Goal: Task Accomplishment & Management: Use online tool/utility

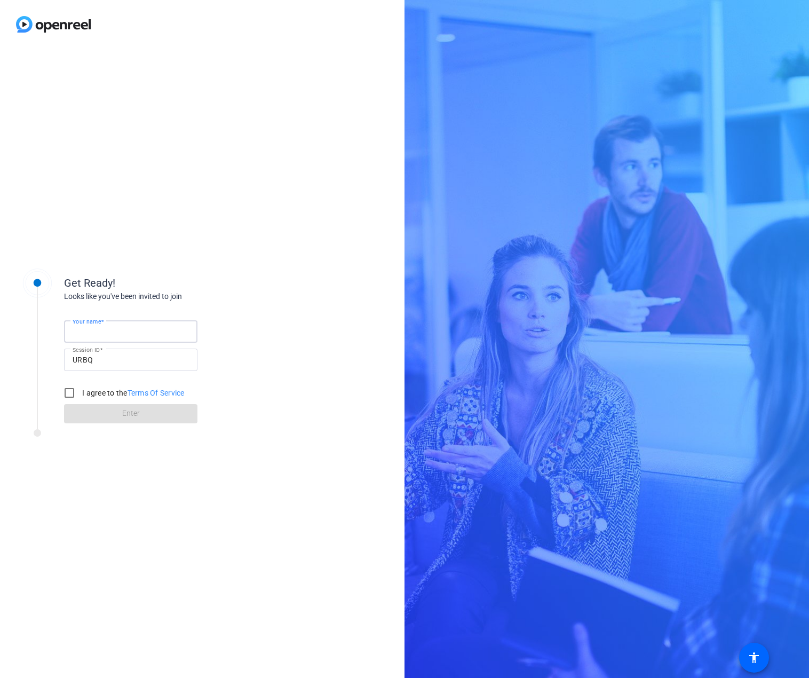
click at [140, 325] on input "Your name" at bounding box center [131, 331] width 116 height 13
type input "[PERSON_NAME]"
click at [66, 399] on input "I agree to the Terms Of Service" at bounding box center [69, 392] width 21 height 21
checkbox input "true"
click at [112, 418] on span at bounding box center [130, 414] width 133 height 26
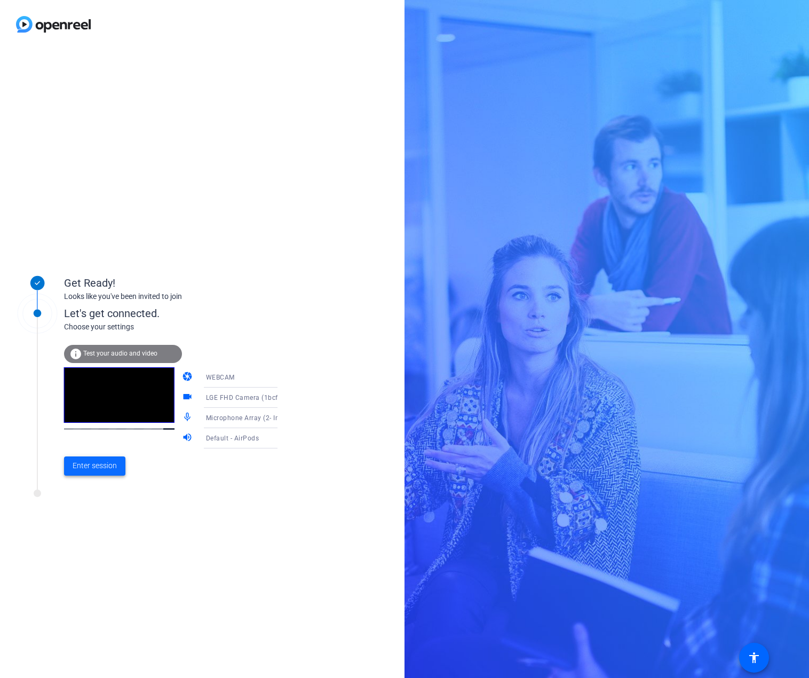
click at [93, 470] on span "Enter session" at bounding box center [95, 465] width 44 height 11
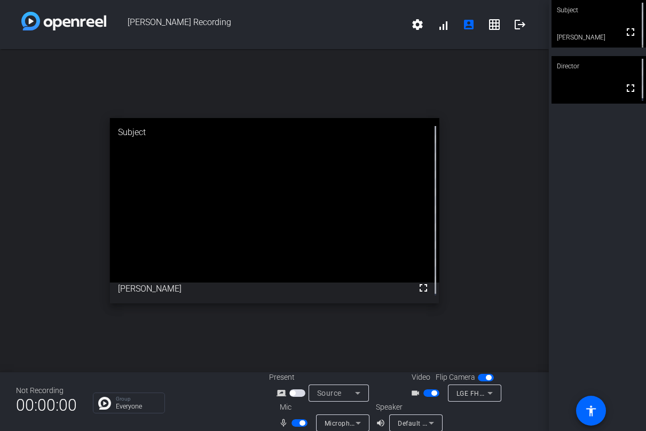
click at [431, 393] on span "button" at bounding box center [433, 392] width 5 height 5
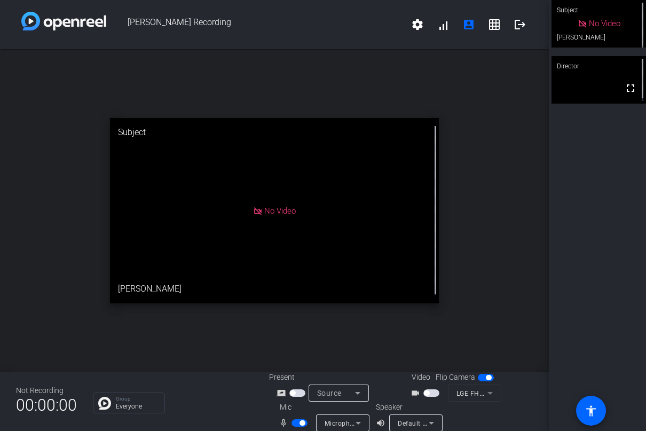
click at [299, 422] on span "button" at bounding box center [301, 422] width 5 height 5
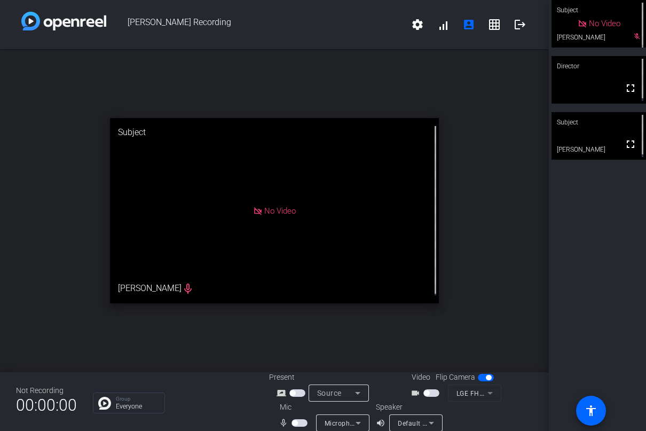
click at [298, 422] on span "button" at bounding box center [299, 422] width 16 height 7
click at [300, 423] on span "button" at bounding box center [301, 422] width 5 height 5
click at [213, 377] on div "Not Recording 00:00:00 Group Everyone Present screen_share_outline Source Video…" at bounding box center [274, 401] width 549 height 59
click at [282, 330] on div "open_in_new Subject No Video Max George" at bounding box center [274, 210] width 549 height 323
click at [299, 418] on mat-slide-toggle at bounding box center [300, 422] width 18 height 11
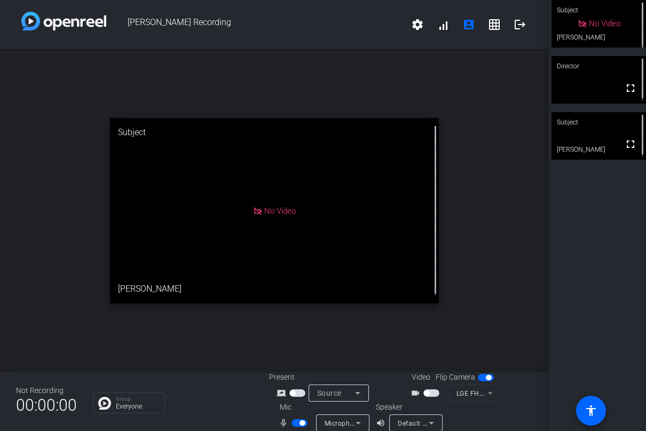
click at [300, 424] on span "button" at bounding box center [301, 422] width 5 height 5
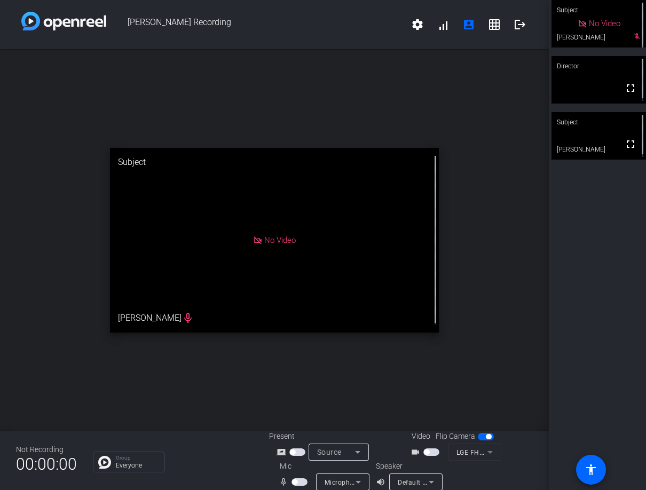
drag, startPoint x: 382, startPoint y: 372, endPoint x: 433, endPoint y: 287, distance: 99.4
click at [382, 372] on div "open_in_new Subject No Video Max George mic_none" at bounding box center [274, 240] width 549 height 382
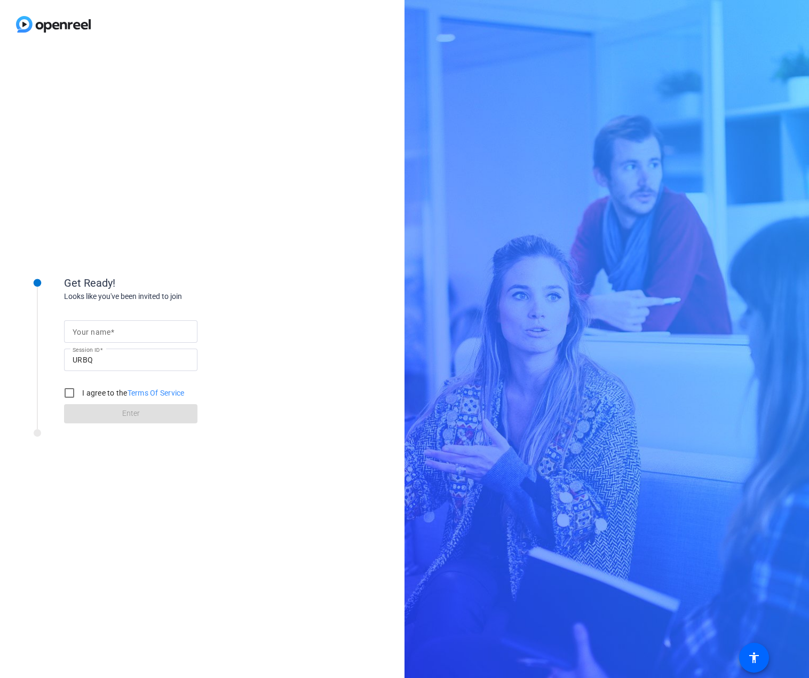
click at [100, 330] on mat-label "Your name" at bounding box center [92, 332] width 38 height 9
click at [100, 330] on input "Your name" at bounding box center [131, 331] width 116 height 13
type input "[PERSON_NAME]"
click at [70, 393] on input "I agree to the Terms Of Service" at bounding box center [69, 392] width 21 height 21
checkbox input "true"
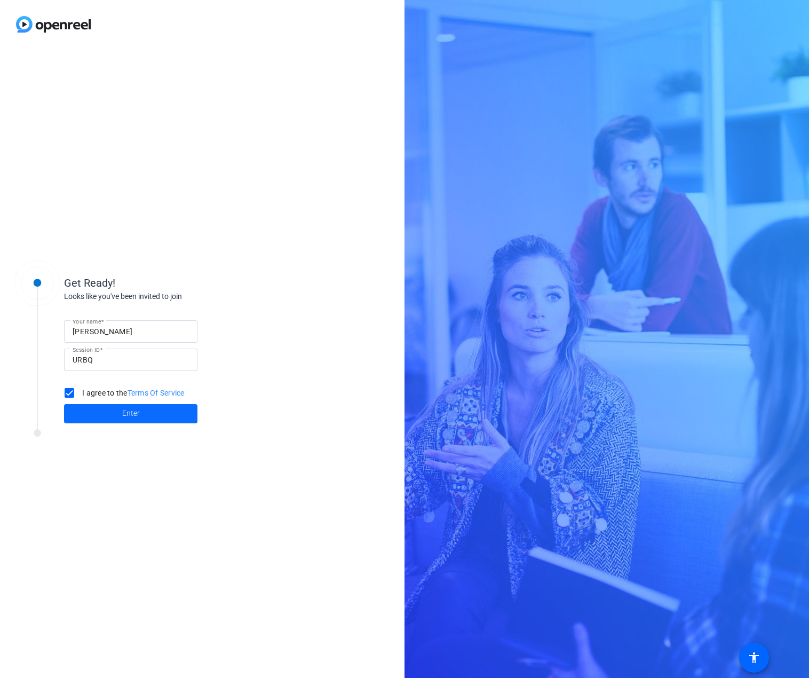
click at [123, 416] on span "Enter" at bounding box center [131, 413] width 18 height 11
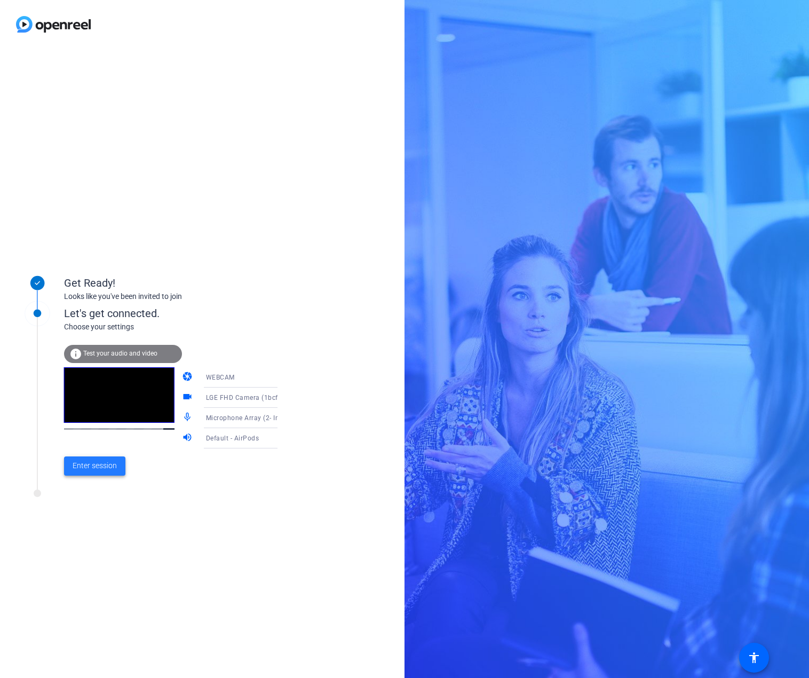
click at [101, 466] on span "Enter session" at bounding box center [95, 465] width 44 height 11
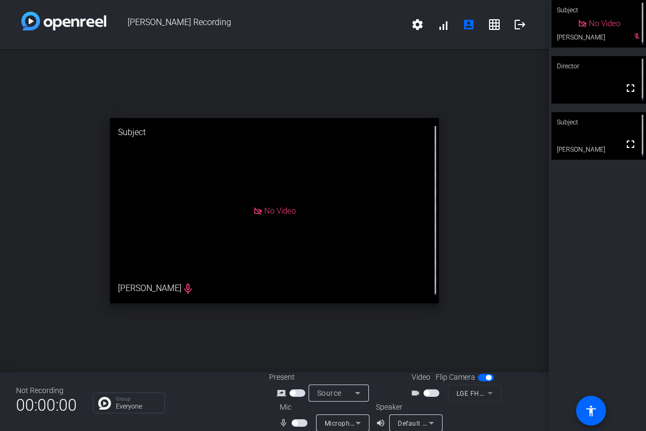
click at [311, 323] on div "open_in_new Subject No Video Max George mic_none" at bounding box center [274, 210] width 549 height 323
click at [299, 420] on span "button" at bounding box center [301, 422] width 5 height 5
click at [357, 322] on div "open_in_new Subject No Video Max George mic_none" at bounding box center [274, 210] width 549 height 323
click at [518, 23] on mat-icon "logout" at bounding box center [519, 24] width 13 height 13
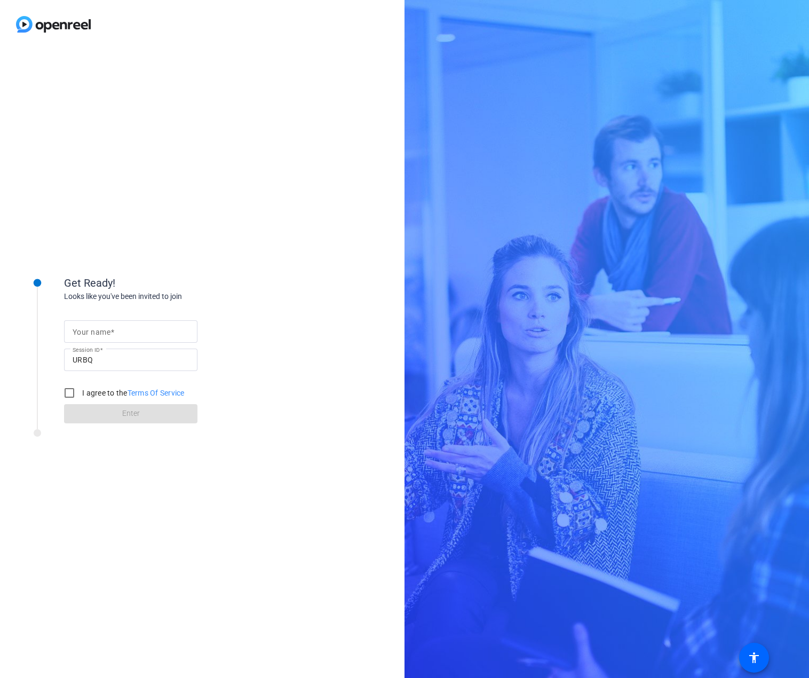
click at [137, 333] on input "Your name" at bounding box center [131, 331] width 116 height 13
type input "[PERSON_NAME]"
click at [70, 393] on input "I agree to the Terms Of Service" at bounding box center [69, 392] width 21 height 21
checkbox input "true"
click at [90, 407] on span at bounding box center [130, 414] width 133 height 26
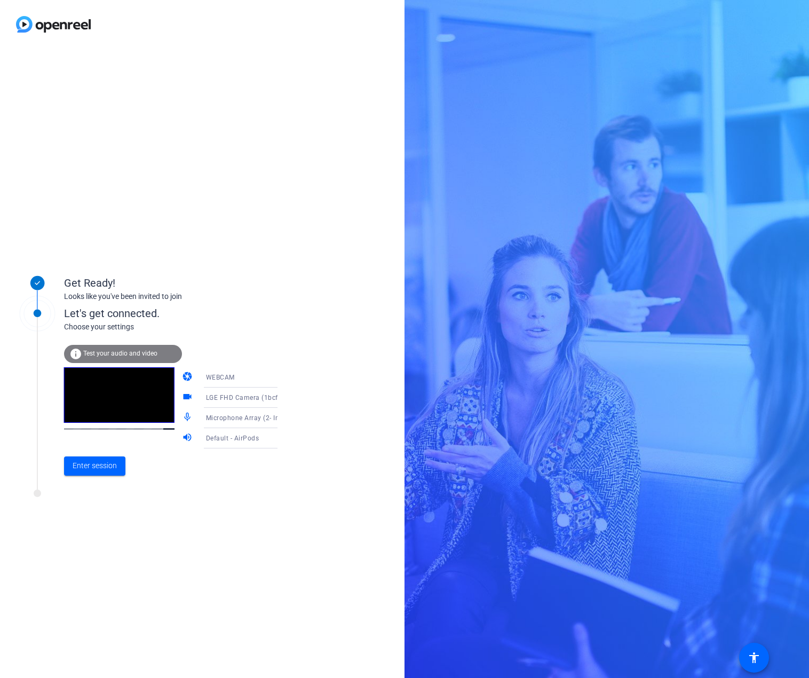
click at [236, 378] on div "WEBCAM" at bounding box center [246, 376] width 80 height 13
click at [322, 321] on div at bounding box center [404, 339] width 809 height 678
click at [99, 464] on span "Enter session" at bounding box center [95, 465] width 44 height 11
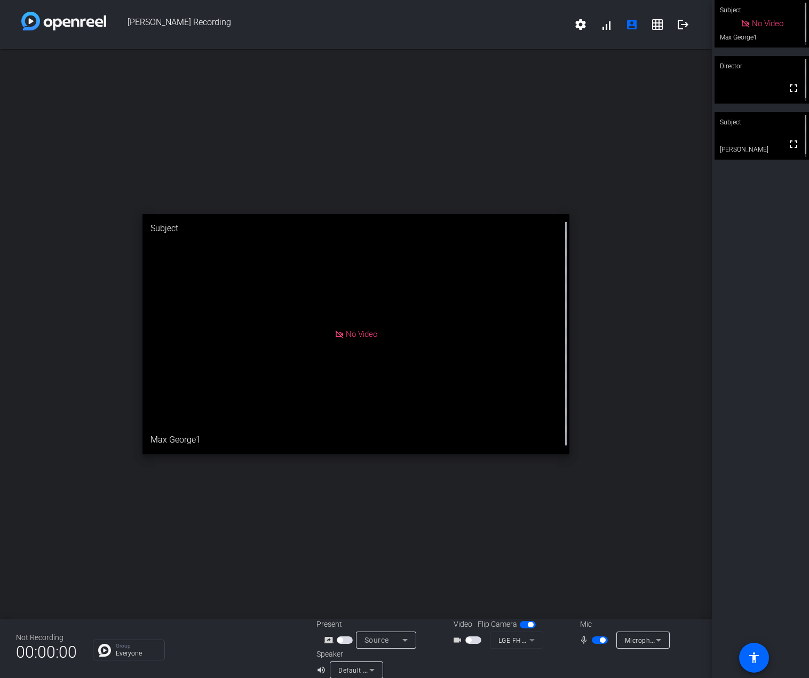
click at [601, 638] on span "button" at bounding box center [600, 639] width 16 height 7
click at [574, 25] on mat-icon "settings" at bounding box center [580, 24] width 13 height 13
click at [597, 102] on div at bounding box center [404, 339] width 809 height 678
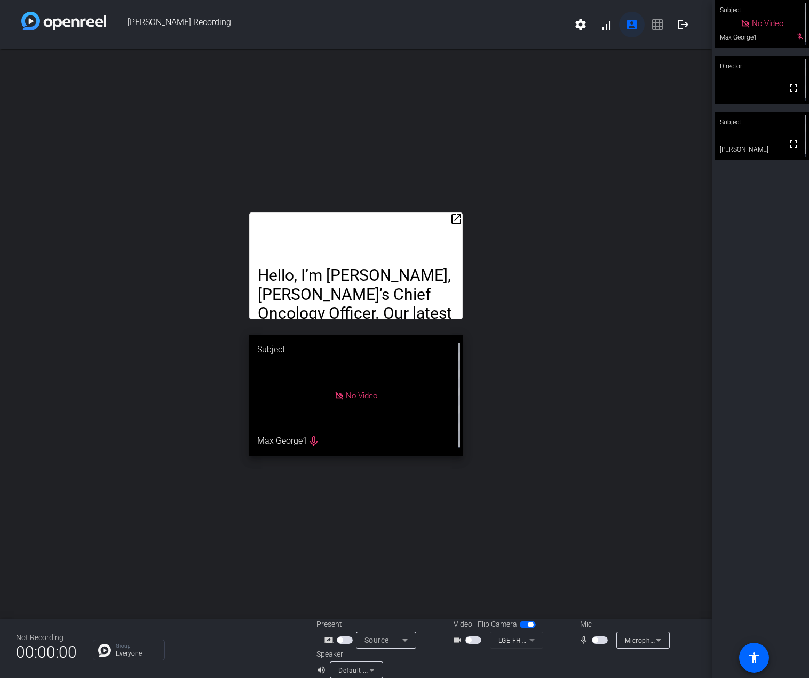
click at [628, 27] on mat-icon "account_box" at bounding box center [631, 24] width 13 height 13
click at [135, 649] on div "Group Everyone" at bounding box center [137, 649] width 43 height 13
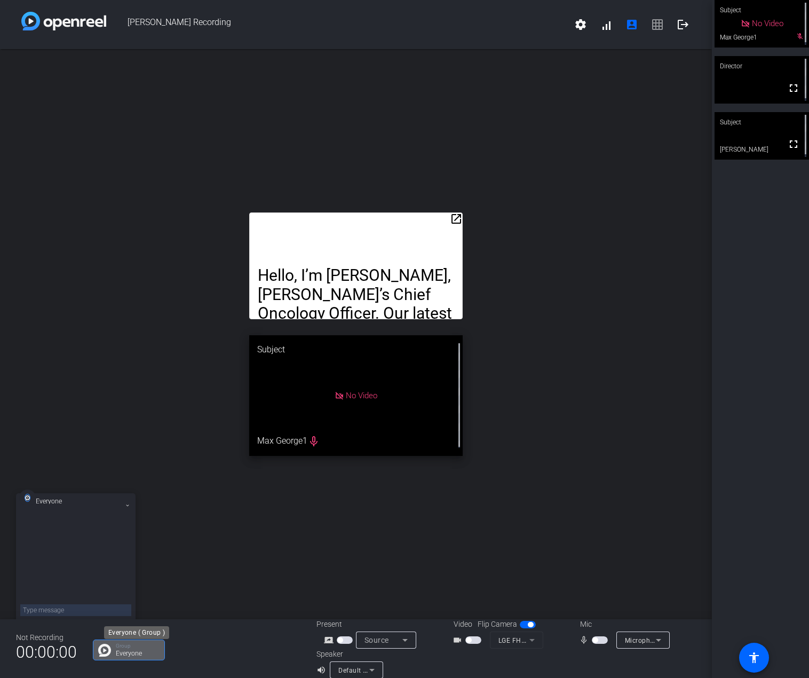
click at [135, 649] on div "Group Everyone" at bounding box center [137, 649] width 43 height 13
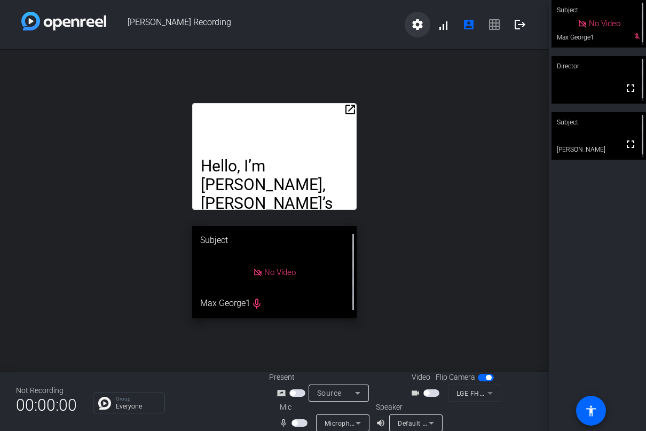
click at [415, 22] on mat-icon "settings" at bounding box center [417, 24] width 13 height 13
click at [487, 187] on div at bounding box center [323, 215] width 646 height 431
click at [141, 24] on span "[PERSON_NAME] Recording" at bounding box center [255, 25] width 298 height 26
click at [628, 138] on mat-icon "fullscreen" at bounding box center [630, 144] width 13 height 13
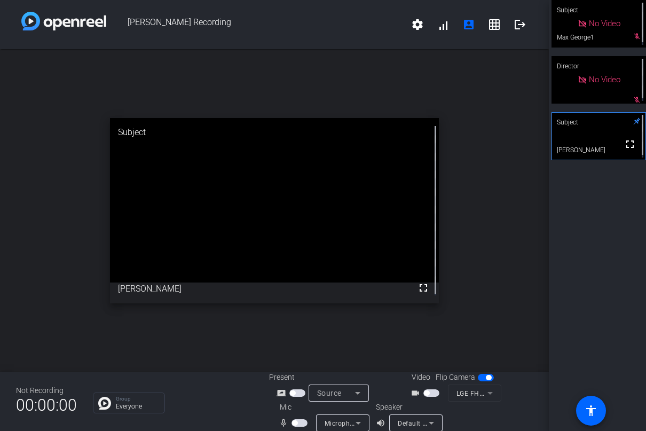
click at [361, 334] on div "open_in_new Subject fullscreen Jeff Legos" at bounding box center [274, 210] width 549 height 323
drag, startPoint x: 538, startPoint y: 0, endPoint x: 366, endPoint y: 90, distance: 195.0
click at [366, 90] on div "open_in_new Subject fullscreen Jeff Legos" at bounding box center [274, 210] width 549 height 323
click at [466, 352] on div "open_in_new Subject fullscreen Jeff Legos" at bounding box center [274, 210] width 549 height 323
click at [252, 330] on div "open_in_new Subject fullscreen Jeff Legos" at bounding box center [274, 210] width 549 height 323
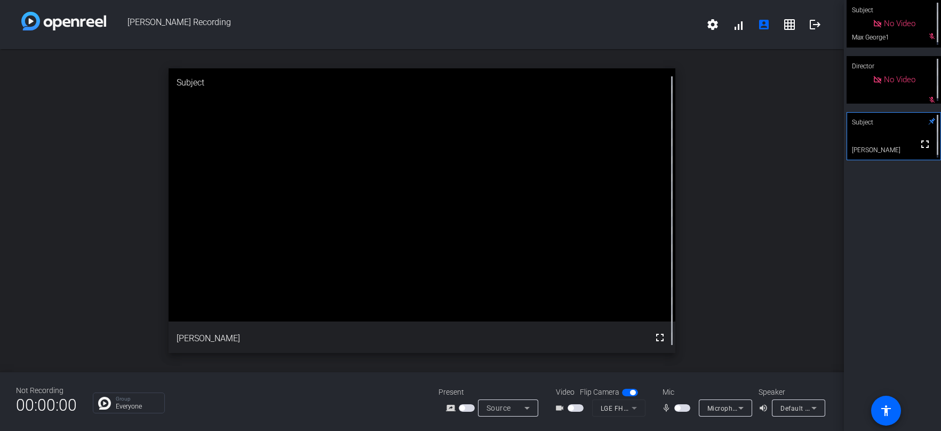
click at [399, 372] on div "Not Recording 00:00:00 Group Everyone Present screen_share_outline Source Video…" at bounding box center [422, 401] width 844 height 59
click at [795, 25] on mat-icon "grid_on" at bounding box center [789, 24] width 13 height 13
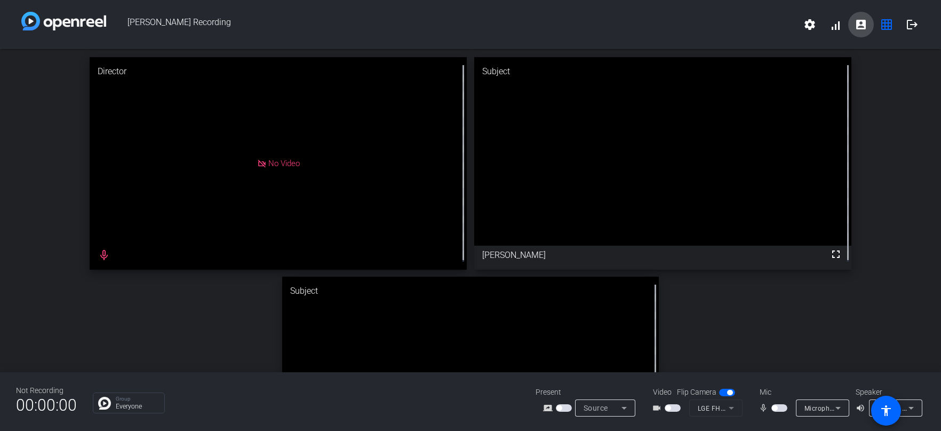
click at [808, 27] on mat-icon "account_box" at bounding box center [861, 24] width 13 height 13
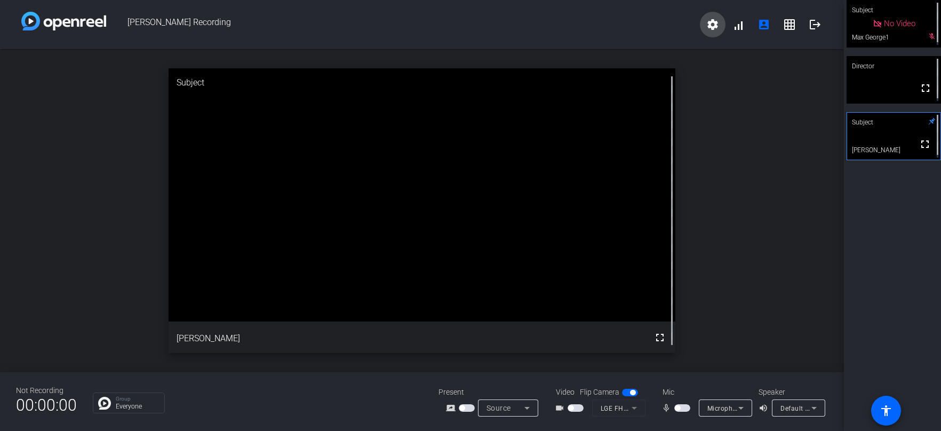
click at [713, 22] on mat-icon "settings" at bounding box center [712, 24] width 13 height 13
click at [756, 213] on div at bounding box center [470, 215] width 941 height 431
click at [721, 215] on div "open_in_new Subject fullscreen Jeff Legos" at bounding box center [422, 210] width 844 height 323
click at [807, 25] on span at bounding box center [816, 25] width 26 height 26
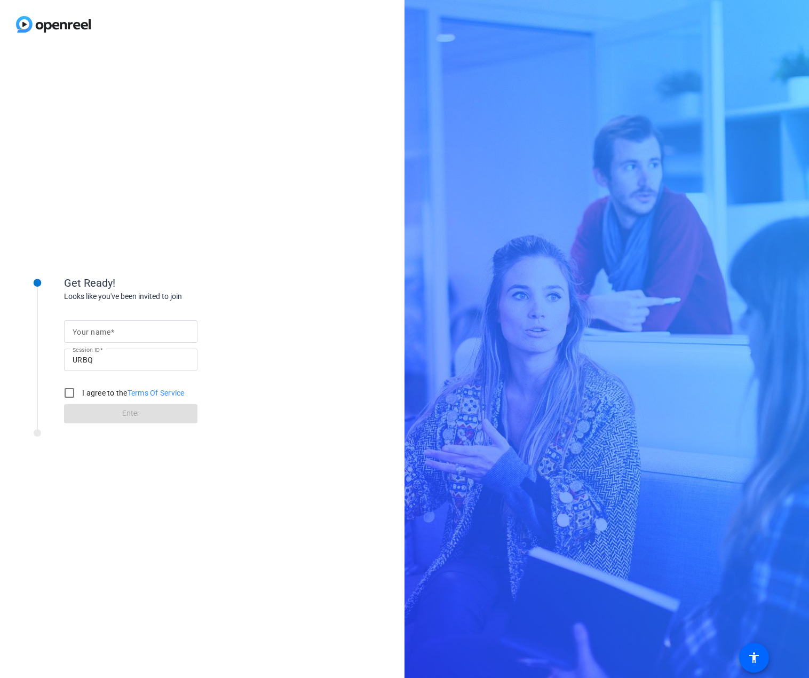
click at [109, 332] on mat-label "Your name" at bounding box center [92, 332] width 38 height 9
click at [109, 332] on input "Your name" at bounding box center [131, 331] width 116 height 13
type input "[PERSON_NAME]"
click at [73, 391] on input "I agree to the Terms Of Service" at bounding box center [69, 392] width 21 height 21
checkbox input "true"
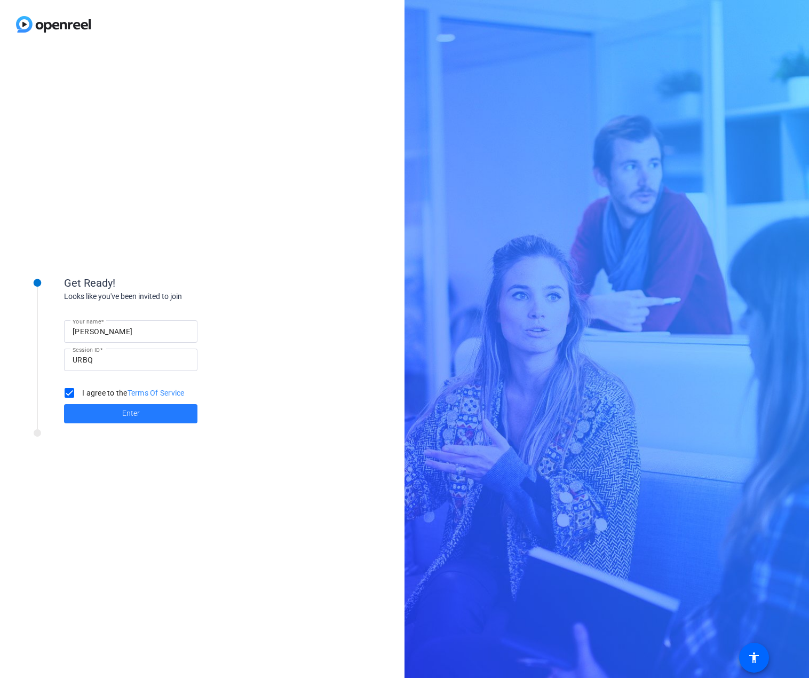
click at [123, 418] on span "Enter" at bounding box center [131, 413] width 18 height 11
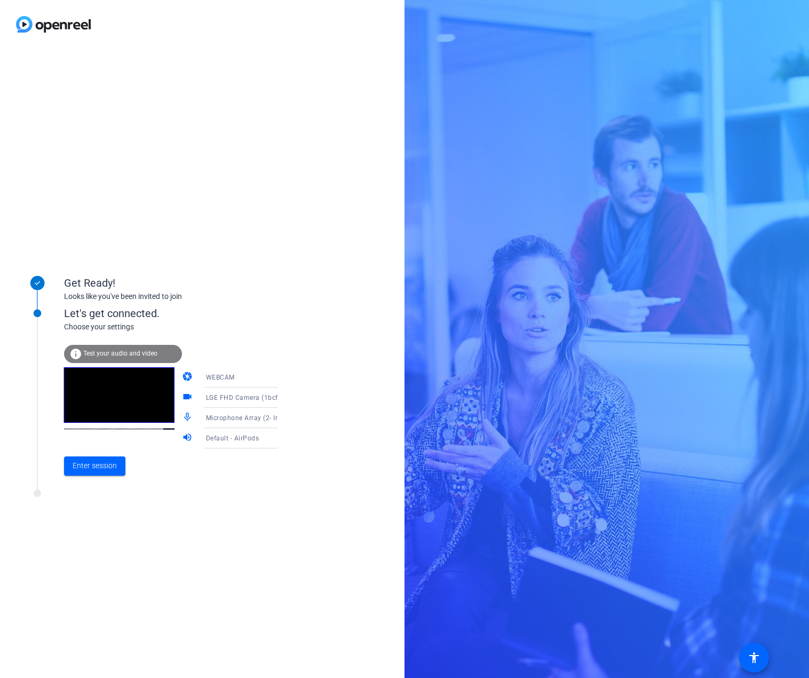
click at [248, 378] on div "WEBCAM" at bounding box center [246, 376] width 80 height 13
click at [342, 343] on div at bounding box center [404, 339] width 809 height 678
click at [96, 467] on span "Enter session" at bounding box center [95, 465] width 44 height 11
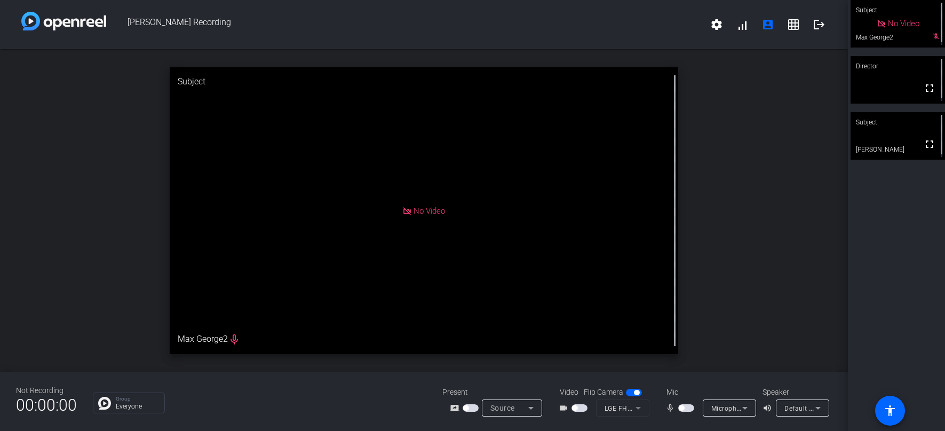
click at [779, 251] on div "open_in_new Subject No Video Max George2 mic_none" at bounding box center [424, 210] width 848 height 323
click at [144, 22] on span "[PERSON_NAME] Recording" at bounding box center [405, 25] width 598 height 26
click at [65, 75] on div "open_in_new Subject No Video Max George2 mic_none" at bounding box center [424, 210] width 848 height 323
click at [791, 23] on mat-icon "grid_on" at bounding box center [793, 24] width 13 height 13
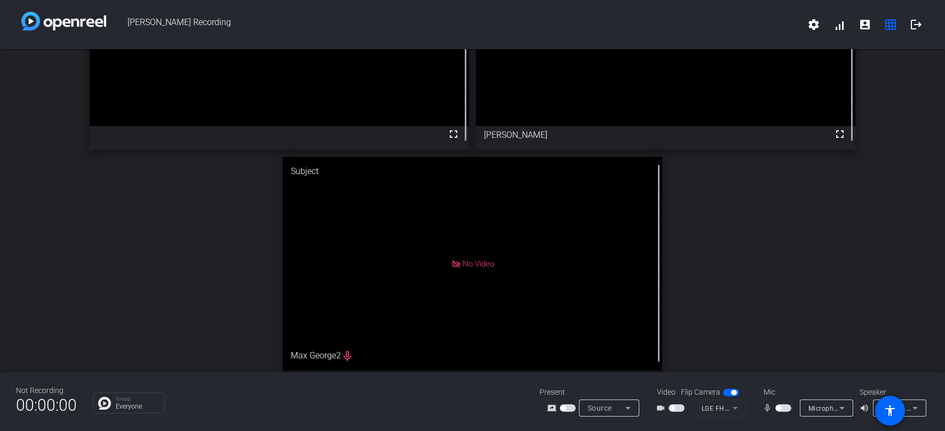
scroll to position [124, 0]
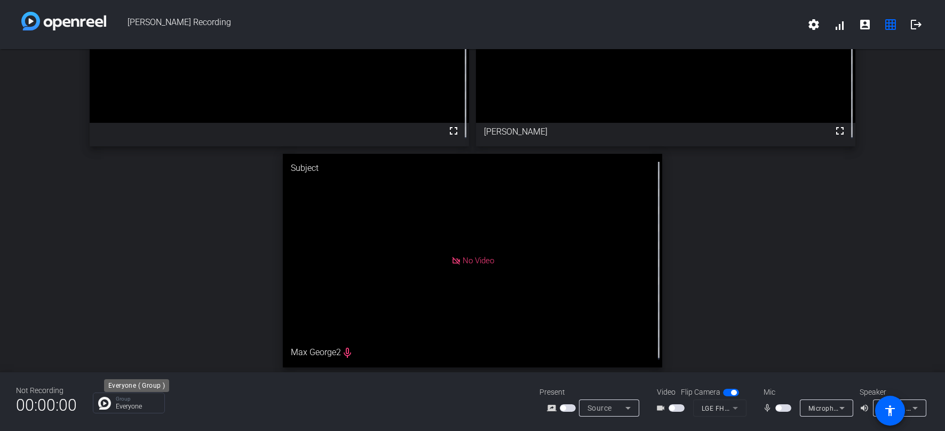
click at [139, 402] on div "Group Everyone" at bounding box center [137, 402] width 43 height 13
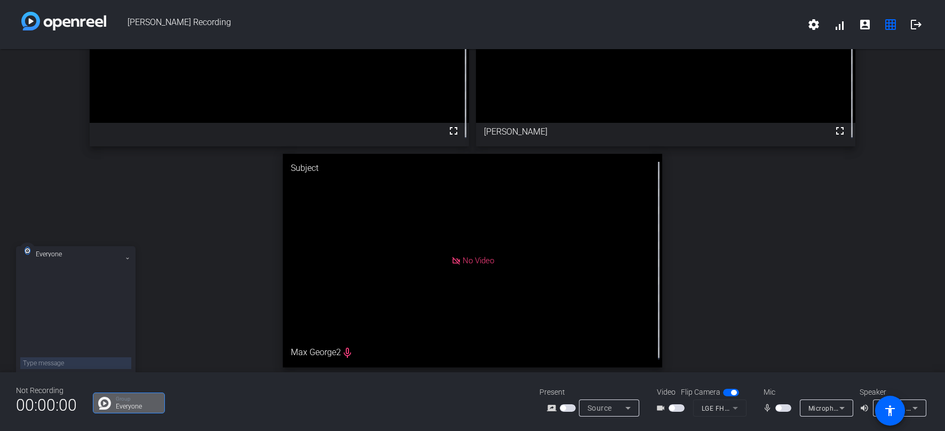
click at [172, 298] on div "Director fullscreen Subject fullscreen Jeff Legos Subject No Video Max George2 …" at bounding box center [472, 150] width 945 height 450
click at [126, 256] on mat-icon at bounding box center [127, 258] width 7 height 7
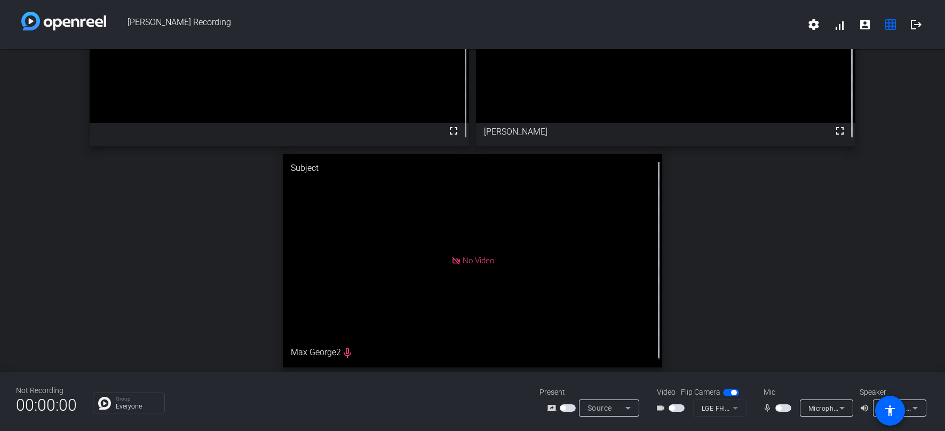
click at [734, 393] on span "button" at bounding box center [733, 392] width 5 height 5
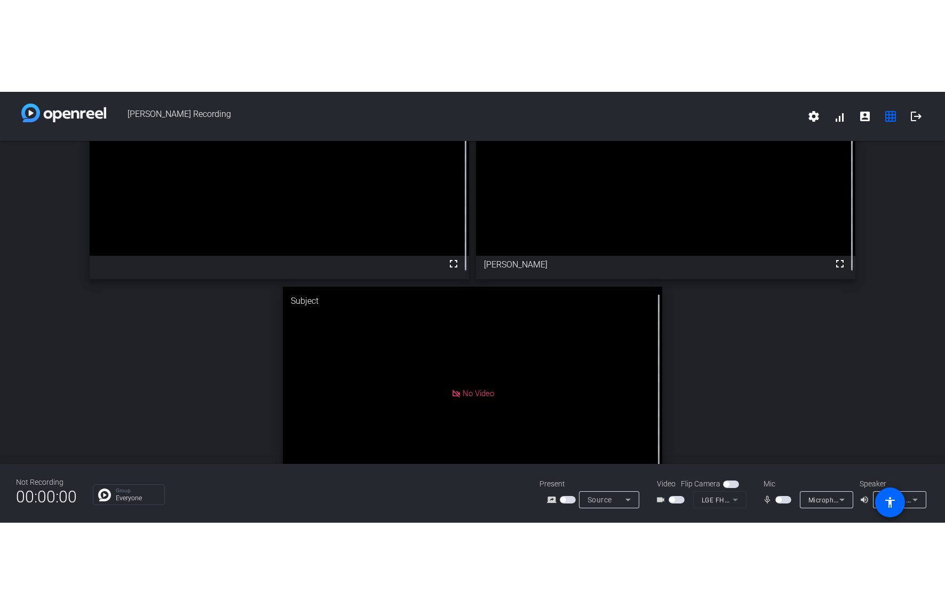
scroll to position [0, 0]
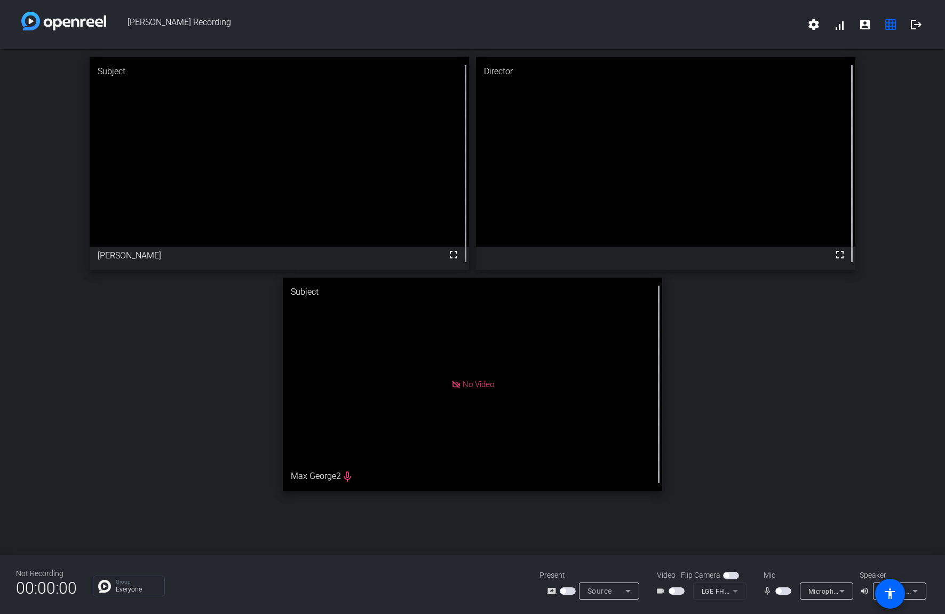
drag, startPoint x: 569, startPoint y: 142, endPoint x: 144, endPoint y: 141, distance: 425.8
click at [329, 479] on div "No Video" at bounding box center [472, 383] width 379 height 213
click at [808, 18] on mat-icon "settings" at bounding box center [813, 24] width 13 height 13
click at [808, 398] on div at bounding box center [472, 307] width 945 height 614
click at [808, 592] on mat-icon "accessibility" at bounding box center [890, 593] width 13 height 13
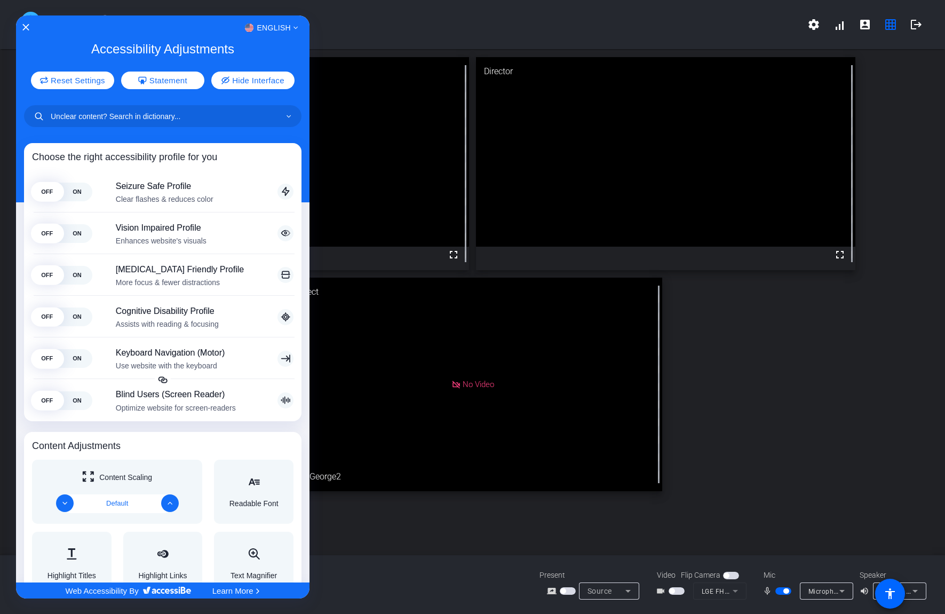
click at [787, 593] on div at bounding box center [472, 307] width 945 height 614
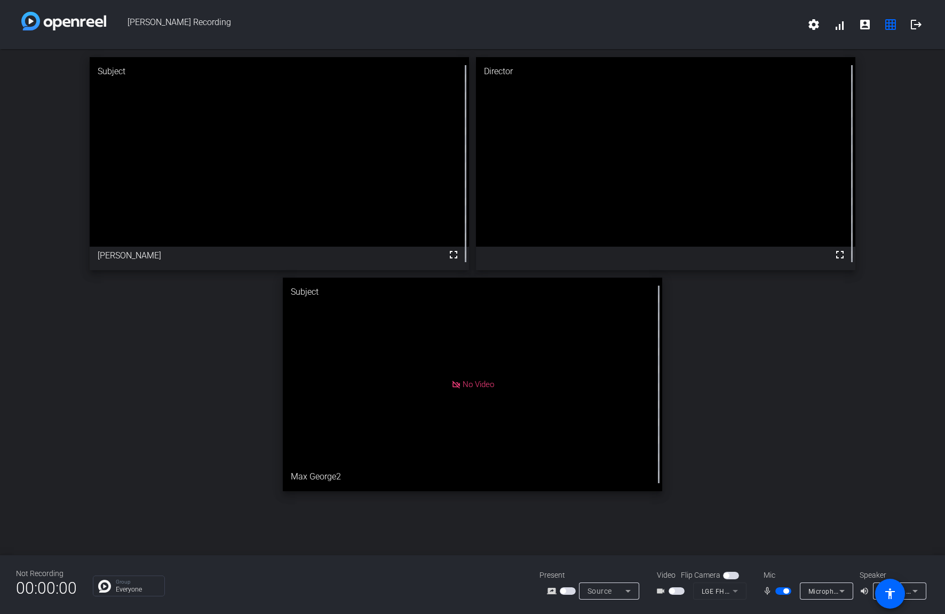
click at [787, 590] on span "button" at bounding box center [785, 590] width 5 height 5
click at [150, 482] on div "Subject fullscreen Jeff Legos Director fullscreen Subject No Video Max George2 …" at bounding box center [472, 274] width 945 height 450
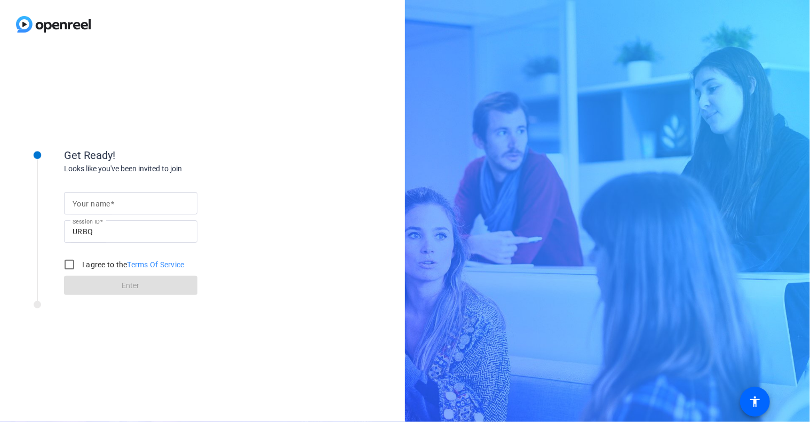
click at [111, 197] on input "Your name" at bounding box center [131, 203] width 116 height 13
type input "[PERSON_NAME]"
click at [73, 266] on input "I agree to the Terms Of Service" at bounding box center [69, 264] width 21 height 21
checkbox input "true"
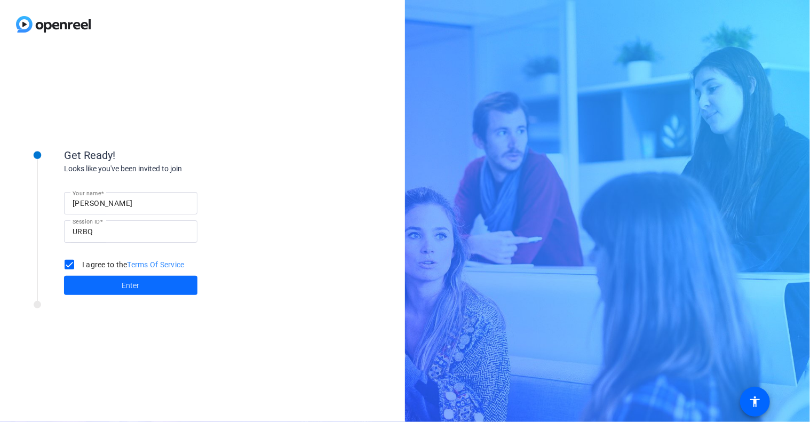
click at [109, 287] on span at bounding box center [130, 286] width 133 height 26
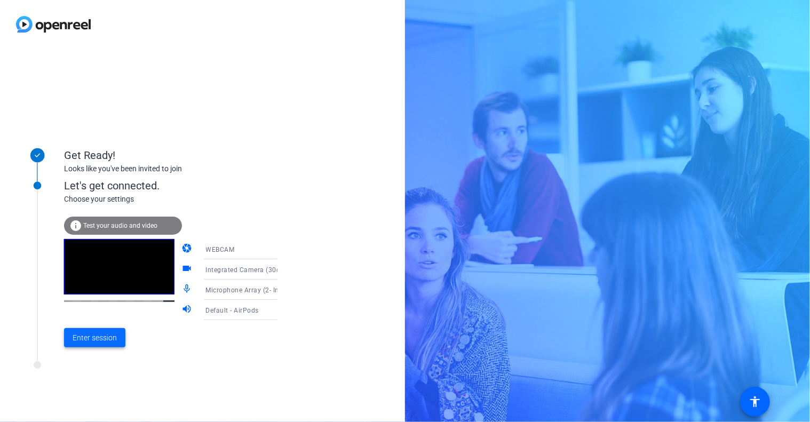
click at [90, 340] on span "Enter session" at bounding box center [95, 337] width 44 height 11
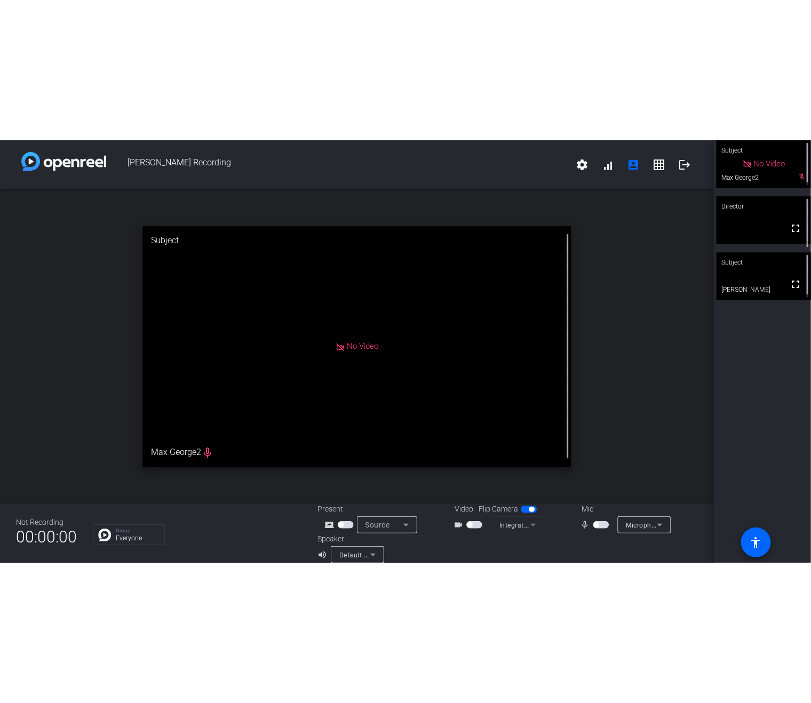
scroll to position [12, 0]
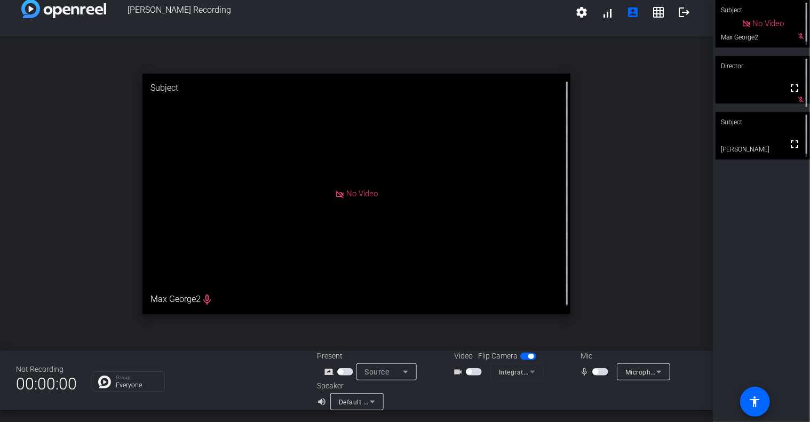
click at [466, 372] on span "button" at bounding box center [468, 371] width 5 height 5
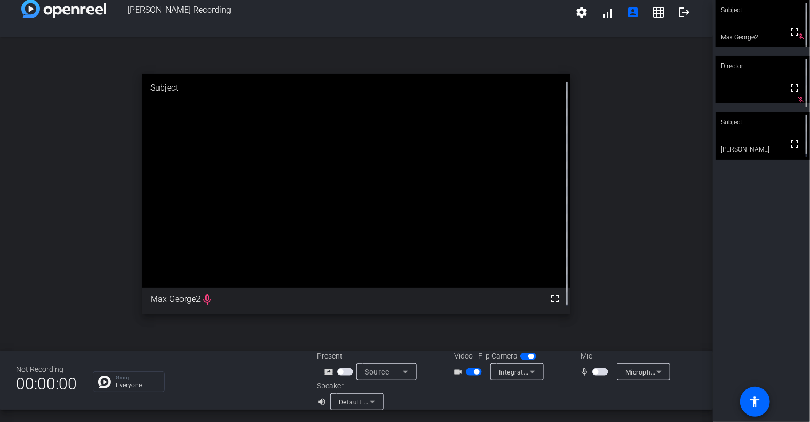
click at [466, 372] on span "button" at bounding box center [474, 371] width 16 height 7
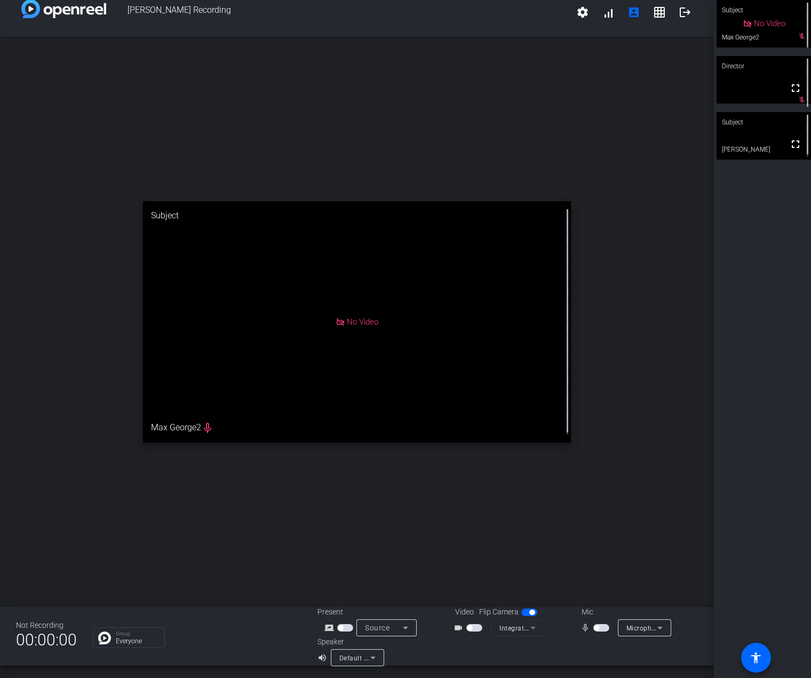
click at [146, 422] on div "open_in_new Subject No Video Max George2 mic_none" at bounding box center [357, 322] width 714 height 570
click at [661, 6] on span at bounding box center [660, 12] width 26 height 26
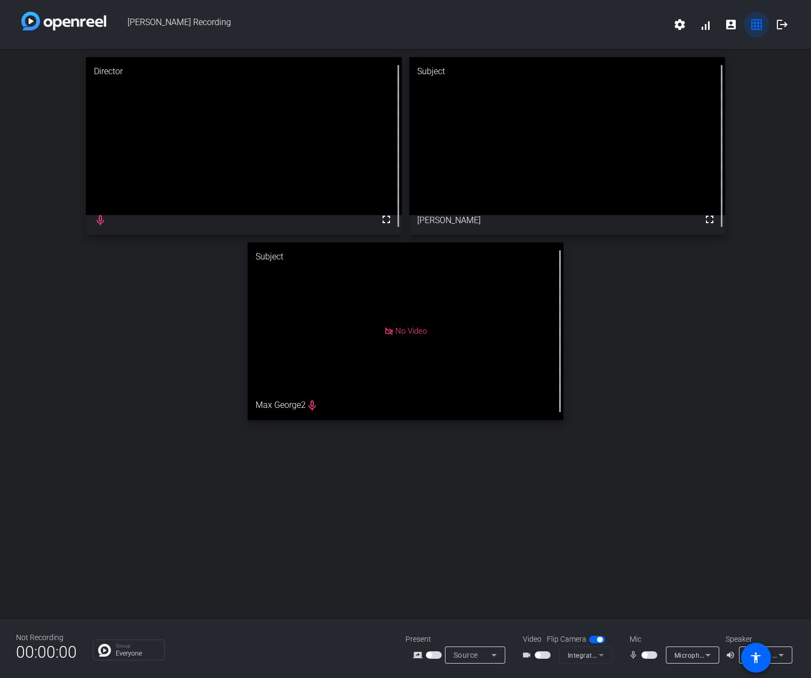
scroll to position [0, 0]
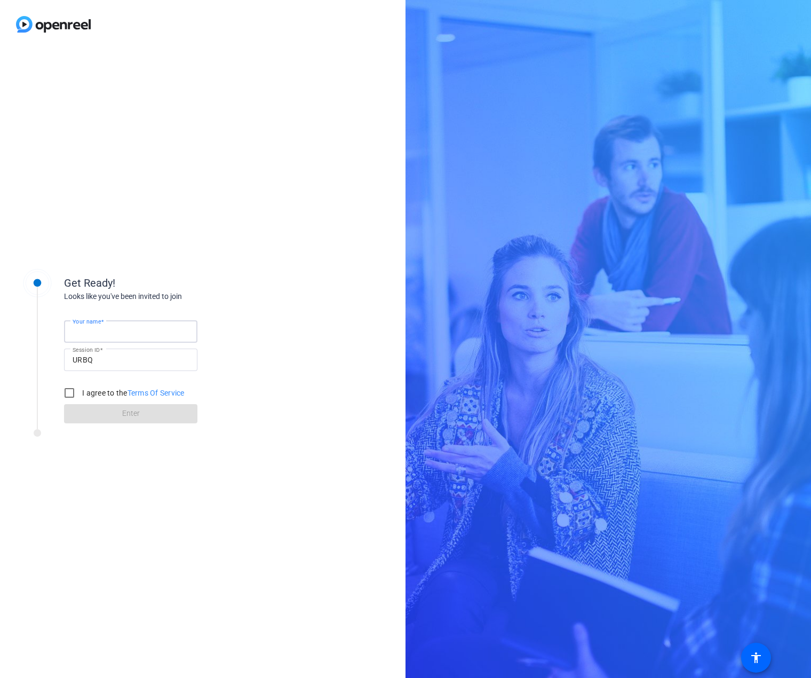
click at [117, 330] on input "Your name" at bounding box center [131, 331] width 116 height 13
type input "[PERSON_NAME]"
click at [66, 399] on input "I agree to the Terms Of Service" at bounding box center [69, 392] width 21 height 21
checkbox input "true"
click at [93, 414] on span at bounding box center [130, 414] width 133 height 26
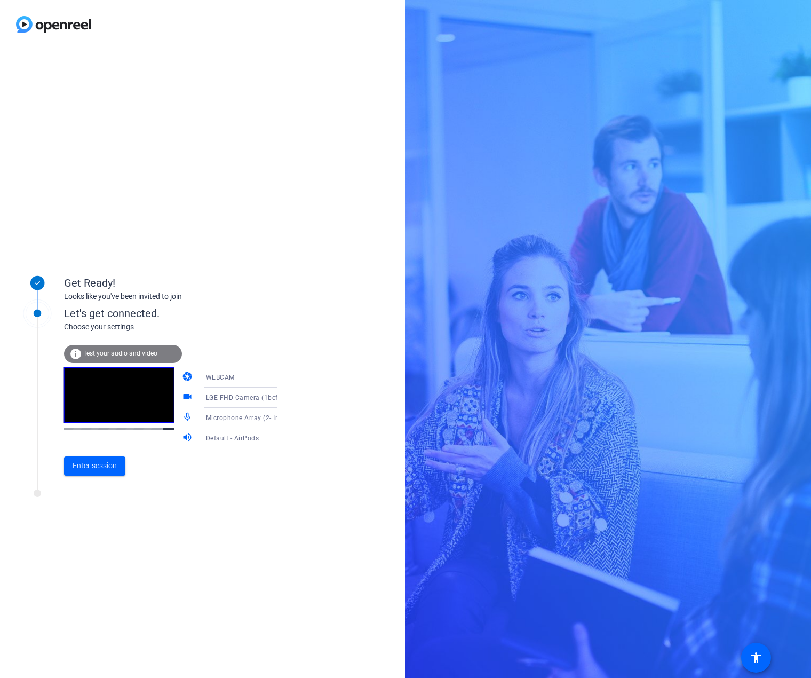
click at [141, 349] on div "info Test your audio and video" at bounding box center [123, 354] width 118 height 18
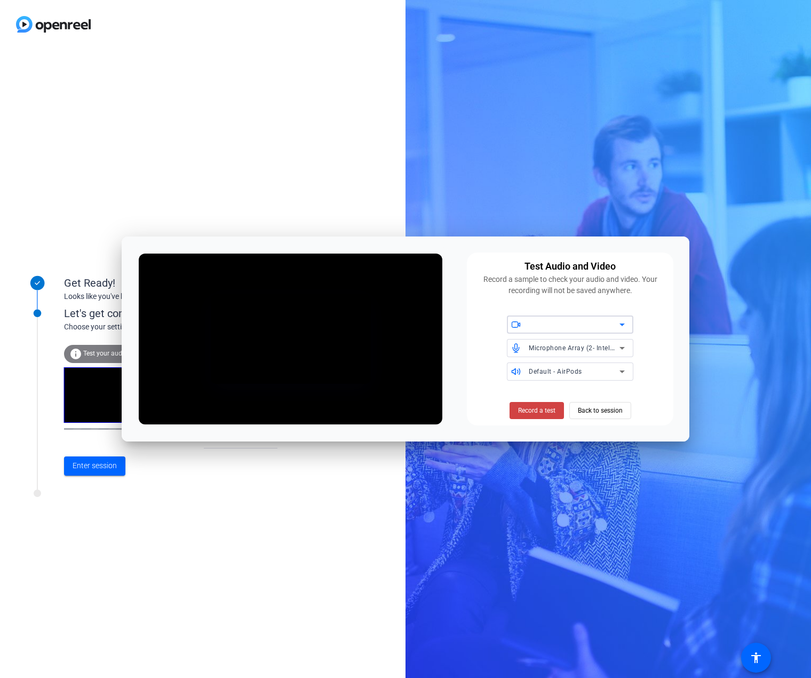
click at [562, 325] on div at bounding box center [574, 324] width 91 height 13
click at [558, 359] on span "Integrated Camera (30c9:0050)" at bounding box center [563, 363] width 97 height 13
click at [550, 323] on span "Integrated Camera (30c9:0050)" at bounding box center [578, 324] width 99 height 9
click at [554, 343] on span "LGE FHD Camera (1bcf:2d09)" at bounding box center [560, 346] width 91 height 13
click at [595, 417] on span "Back to session" at bounding box center [600, 410] width 45 height 20
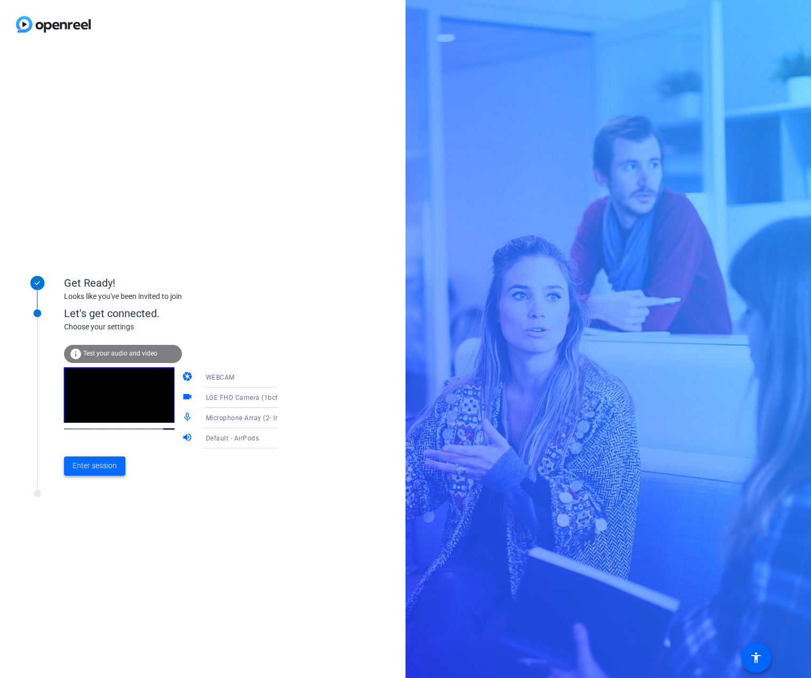
click at [104, 462] on span "Enter session" at bounding box center [95, 465] width 44 height 11
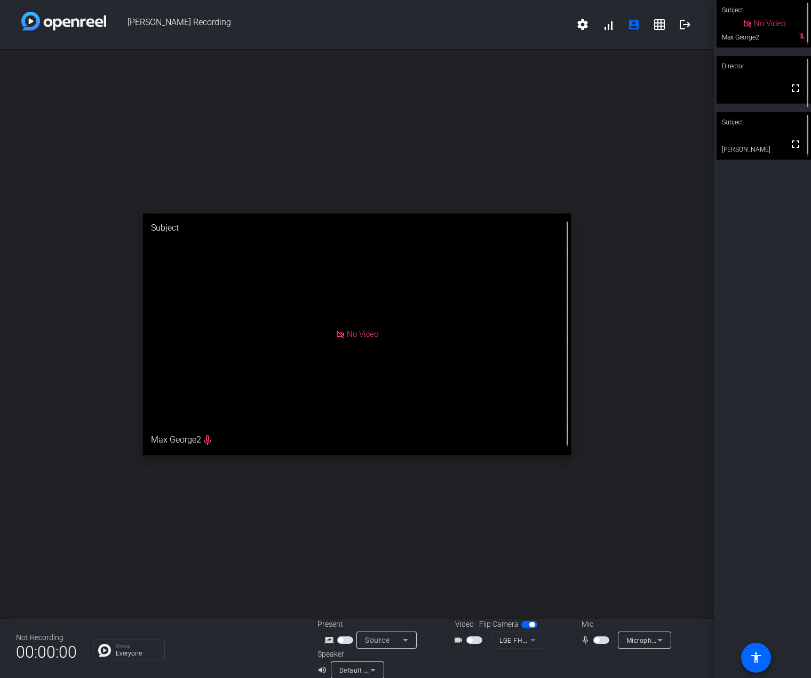
click at [349, 324] on div "No Video" at bounding box center [357, 333] width 428 height 241
click at [352, 329] on span "No Video" at bounding box center [362, 334] width 31 height 10
click at [750, 658] on mat-icon "accessibility" at bounding box center [756, 657] width 13 height 13
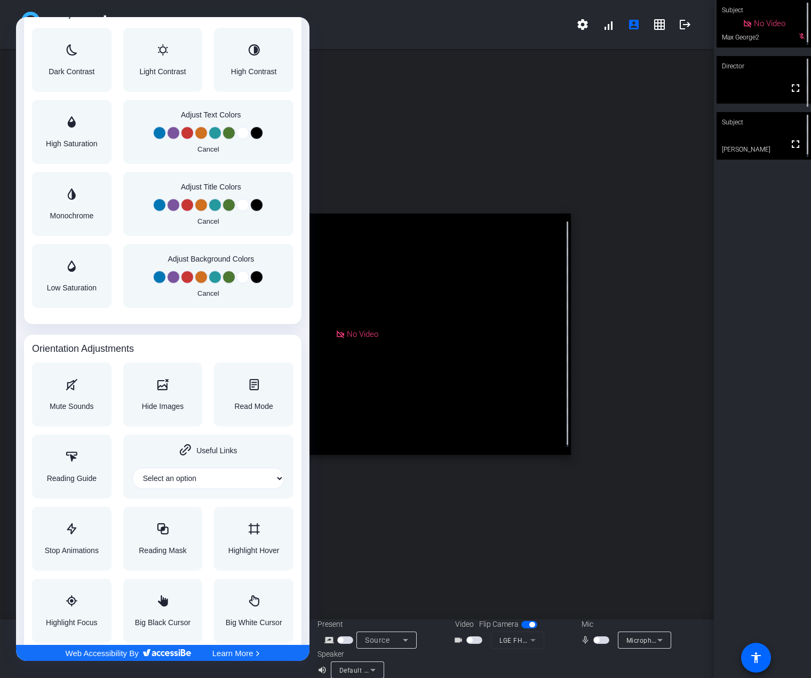
scroll to position [854, 0]
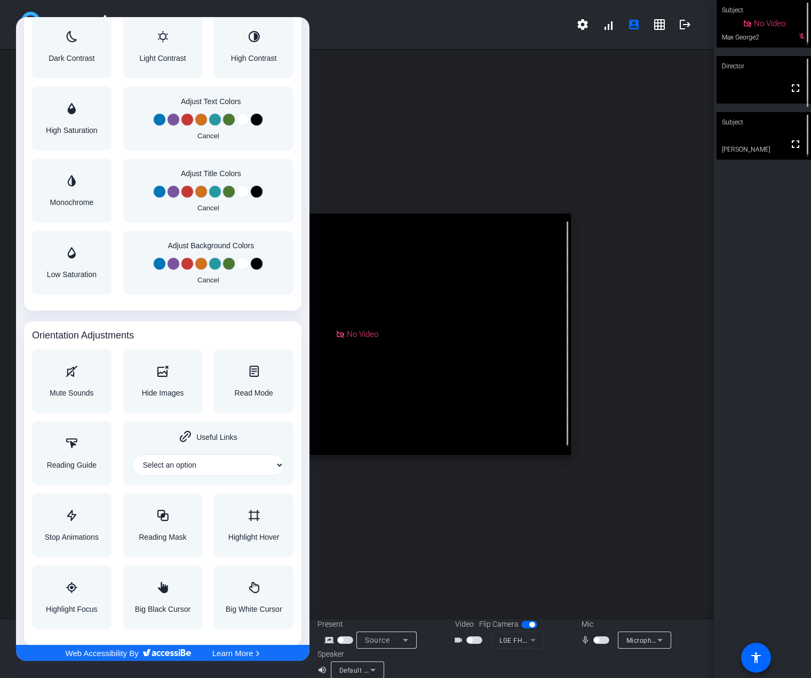
click at [375, 520] on div at bounding box center [405, 339] width 811 height 678
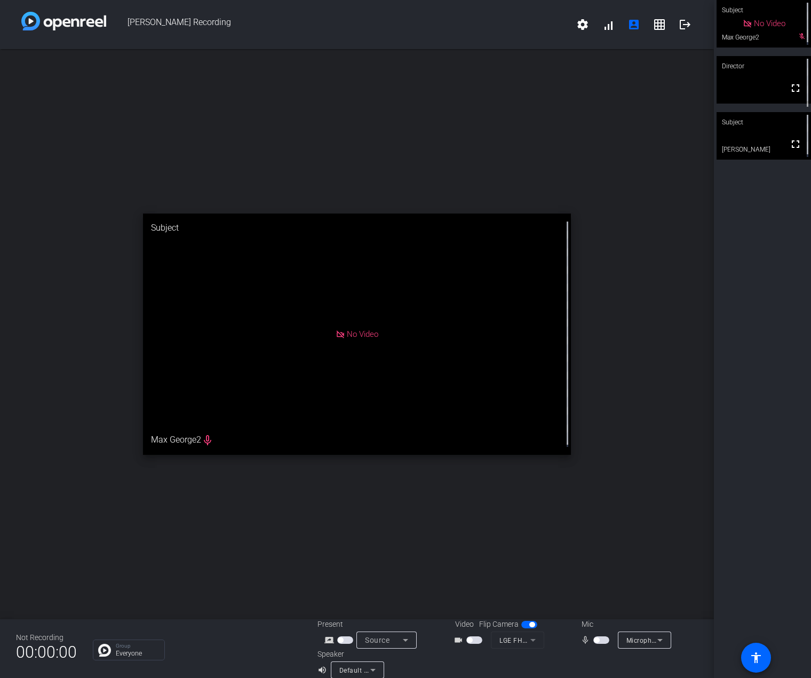
scroll to position [0, 0]
click at [140, 184] on div "open_in_new Subject No Video Max George2 mic_none" at bounding box center [357, 334] width 714 height 570
